Goal: Task Accomplishment & Management: Manage account settings

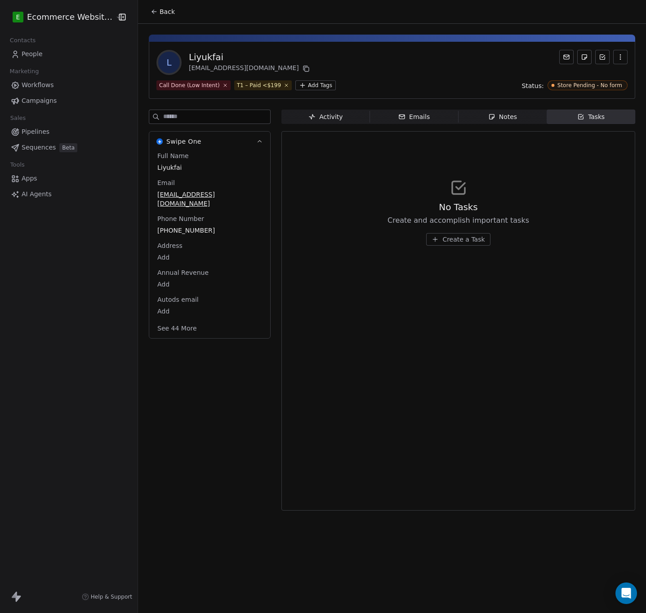
click at [297, 88] on html "E Ecommerce Website Builder Contacts People Marketing Workflows Campaigns Sales…" at bounding box center [323, 306] width 646 height 613
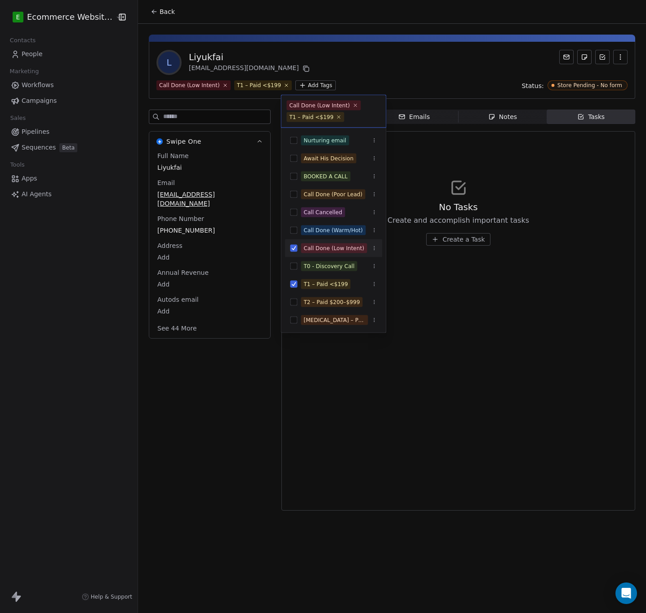
click at [592, 83] on html "E Ecommerce Website Builder Contacts People Marketing Workflows Campaigns Sales…" at bounding box center [323, 306] width 646 height 613
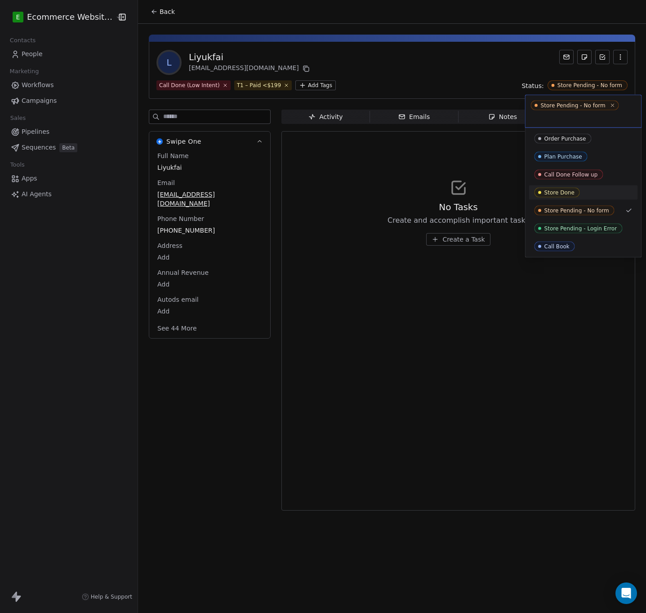
click at [564, 191] on div "Store Done" at bounding box center [559, 193] width 30 height 6
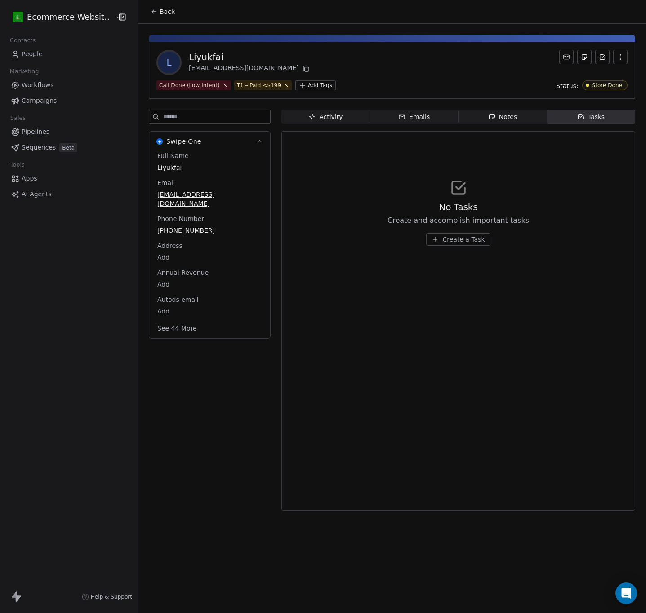
click at [301, 84] on html "E Ecommerce Website Builder Contacts People Marketing Workflows Campaigns Sales…" at bounding box center [323, 306] width 646 height 613
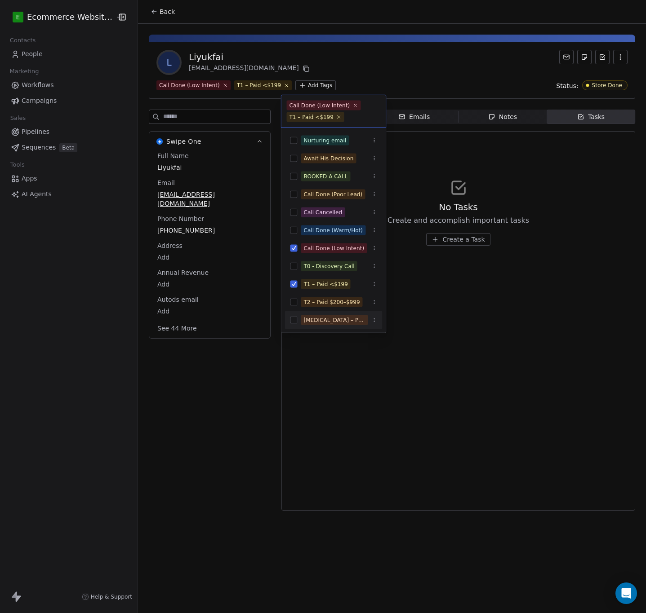
click at [338, 373] on html "E Ecommerce Website Builder Contacts People Marketing Workflows Campaigns Sales…" at bounding box center [323, 306] width 646 height 613
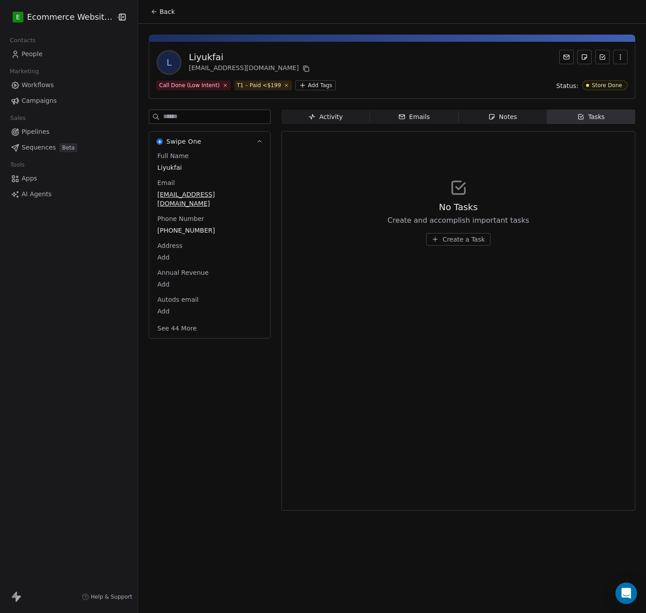
click at [491, 113] on icon "button" at bounding box center [491, 116] width 7 height 7
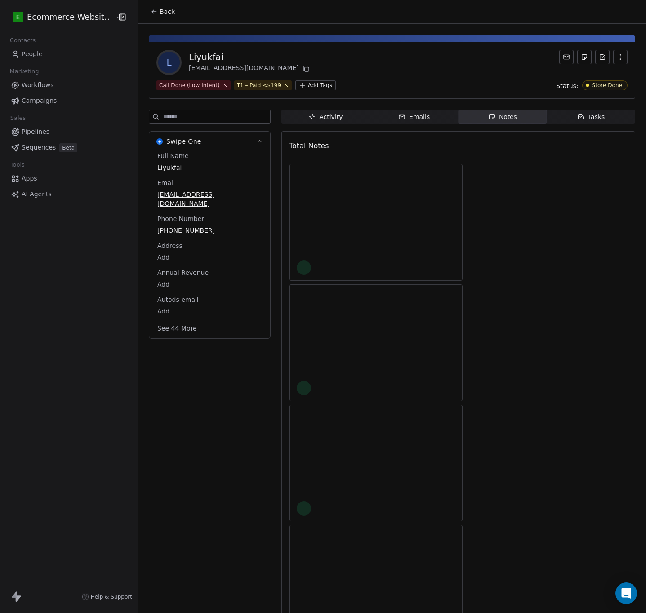
click at [420, 112] on div "Emails" at bounding box center [413, 116] width 31 height 9
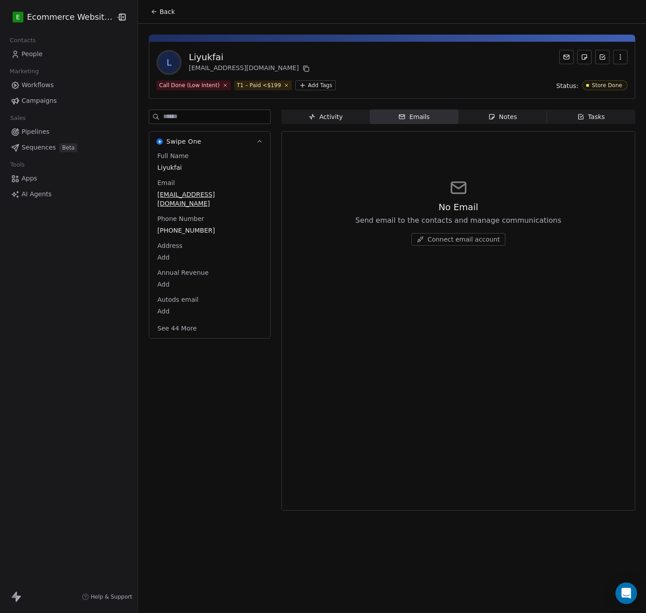
click at [470, 115] on span "Notes Notes" at bounding box center [502, 117] width 89 height 14
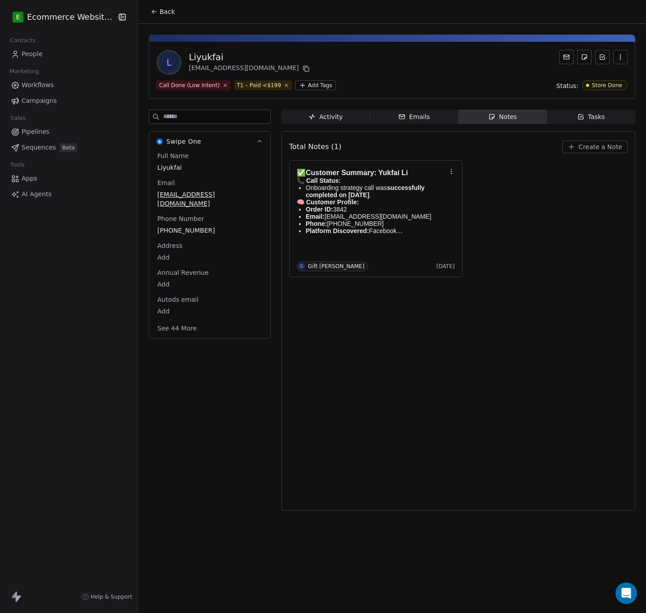
click at [596, 150] on span "Create a Note" at bounding box center [600, 146] width 44 height 9
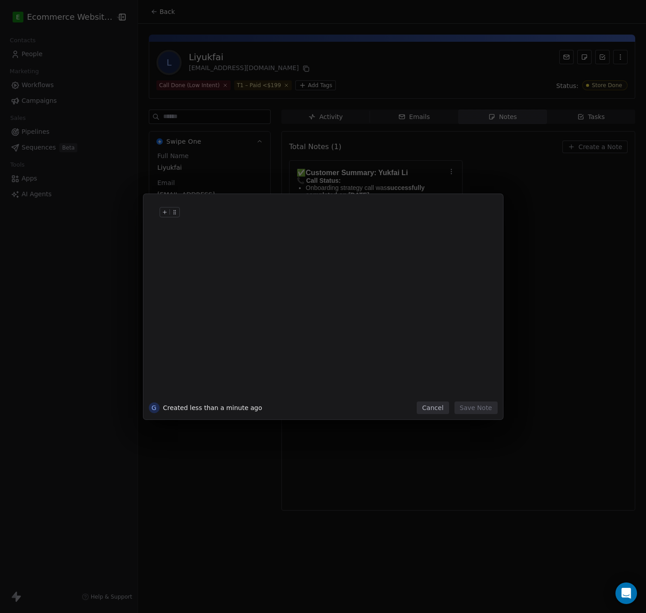
click at [269, 230] on div at bounding box center [336, 222] width 307 height 22
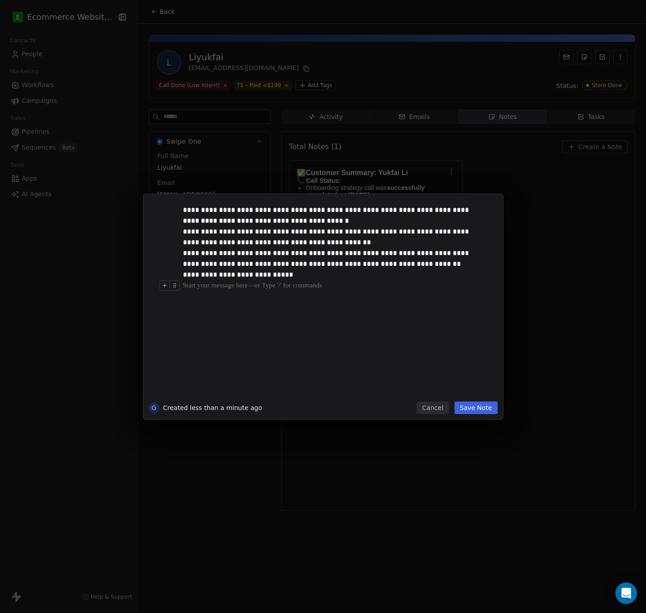
click at [479, 406] on button "Save Note" at bounding box center [475, 408] width 43 height 13
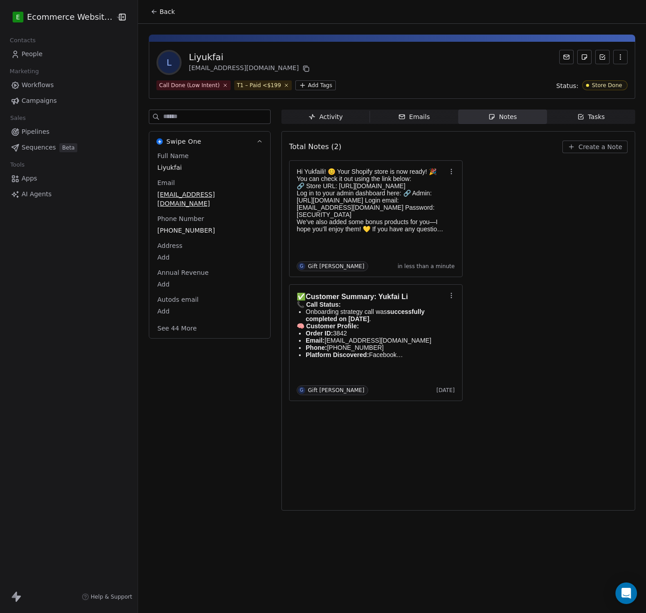
click at [445, 432] on div "Total Notes (2) Create a Note Hi Yukfaili! 😊 Your Shopify store is now ready! 🎉…" at bounding box center [458, 321] width 338 height 368
click at [321, 112] on div "Activity" at bounding box center [325, 116] width 34 height 9
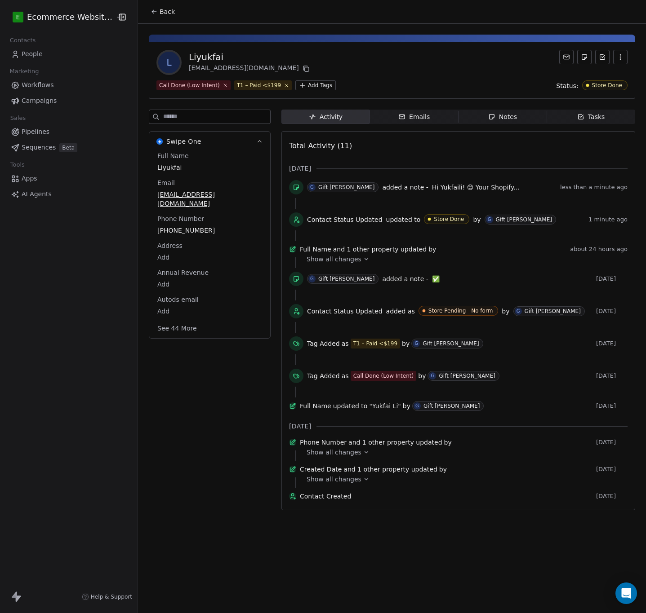
click at [222, 400] on div "Swipe One Full Name Liyukfai Email [EMAIL_ADDRESS][DOMAIN_NAME] Phone Number [P…" at bounding box center [210, 313] width 122 height 406
click at [47, 128] on span "Pipelines" at bounding box center [36, 131] width 28 height 9
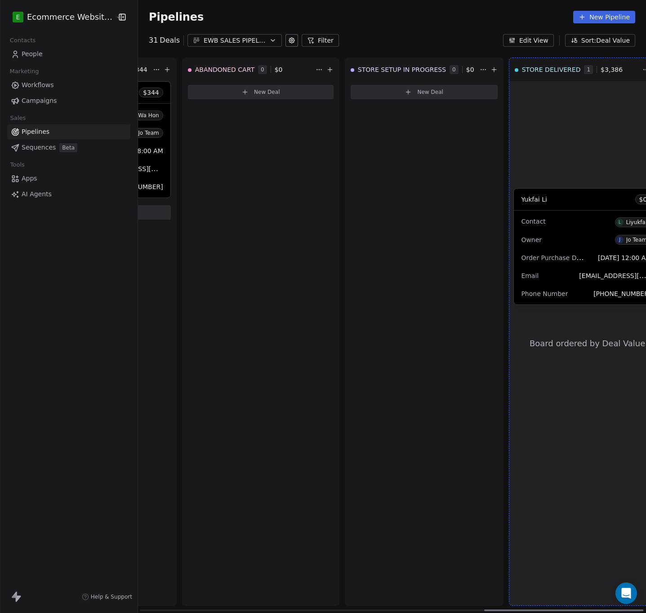
scroll to position [0, 1130]
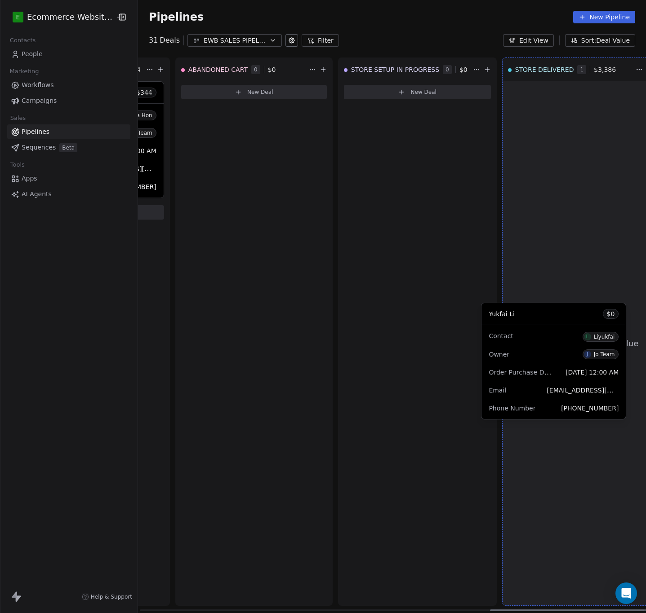
drag, startPoint x: 220, startPoint y: 334, endPoint x: 562, endPoint y: 313, distance: 342.7
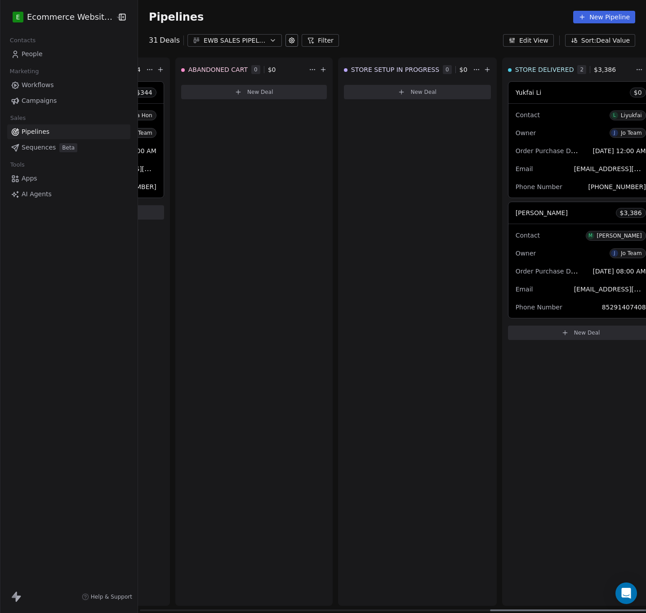
click at [634, 89] on span "$ 0" at bounding box center [638, 92] width 8 height 9
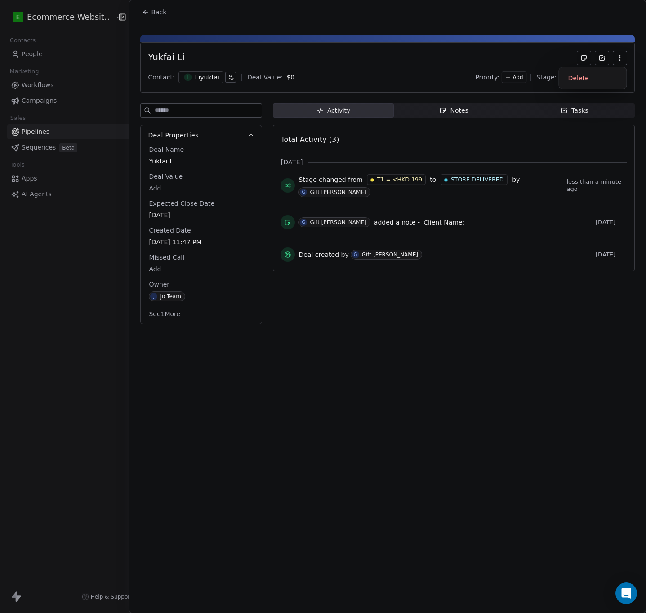
click at [619, 58] on icon "button" at bounding box center [619, 58] width 0 height 0
click at [286, 77] on div "Contact: L Liyukfai Deal Value: $ 0 Priority: Add Stage: STORE DELIVERED" at bounding box center [387, 77] width 479 height 13
click at [281, 76] on body "E Ecommerce Website Builder Contacts People Marketing Workflows Campaigns Sales…" at bounding box center [323, 306] width 646 height 613
click at [281, 76] on div "$ *" at bounding box center [316, 77] width 79 height 22
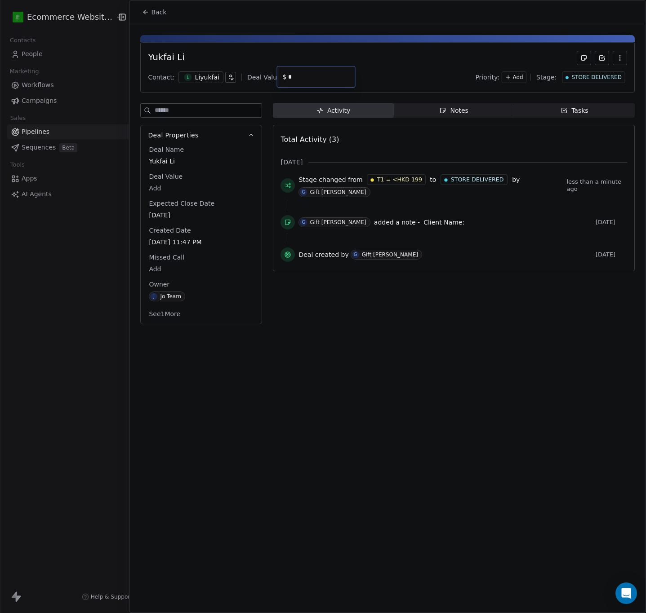
click at [290, 76] on input "*" at bounding box center [319, 77] width 67 height 7
type input "**"
click at [403, 351] on html "E Ecommerce Website Builder Contacts People Marketing Workflows Campaigns Sales…" at bounding box center [323, 306] width 646 height 613
click at [147, 11] on icon at bounding box center [145, 12] width 7 height 7
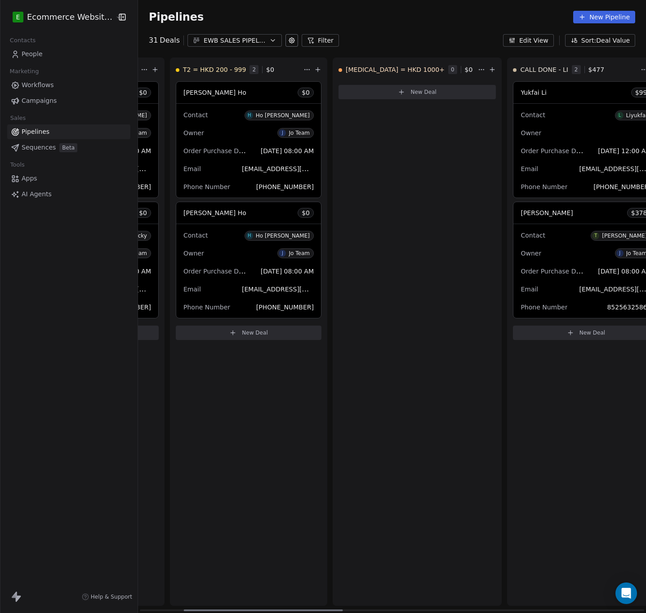
scroll to position [0, 142]
click at [353, 198] on div "[MEDICAL_DATA] = HKD 1000+ 0 $ 0 New Deal" at bounding box center [416, 332] width 169 height 549
